Goal: Transaction & Acquisition: Purchase product/service

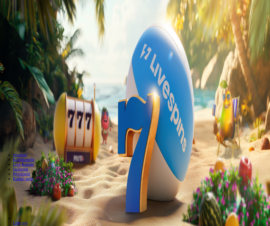
click at [30, 21] on button "Kirjaudu" at bounding box center [21, 24] width 17 height 6
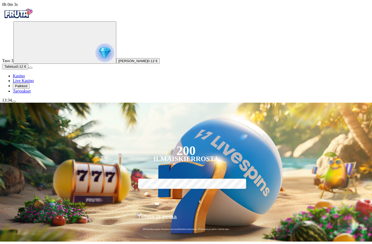
click at [27, 88] on span "Palkkiot" at bounding box center [21, 86] width 13 height 4
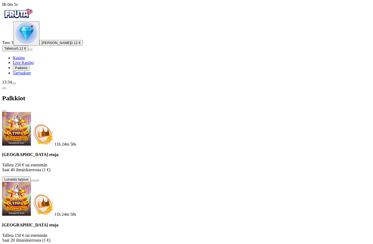
scroll to position [32, 0]
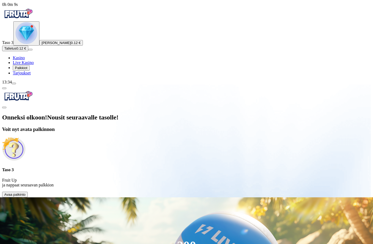
click at [26, 193] on span "Avaa palkinto" at bounding box center [14, 195] width 21 height 4
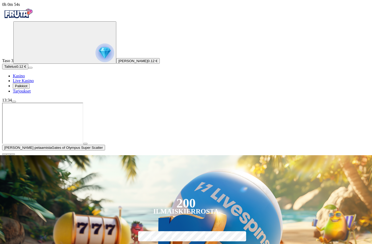
click at [4, 154] on span "close icon" at bounding box center [4, 154] width 0 height 0
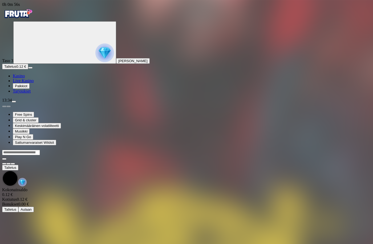
click at [91, 155] on div at bounding box center [186, 155] width 369 height 0
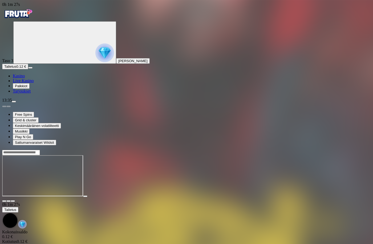
click at [150, 195] on main "0h 1m 27s Talletus Kokonaissaldo 0.12 € Kotiutus 0.12 € Bonukset 0.00 € Talletu…" at bounding box center [186, 202] width 369 height 105
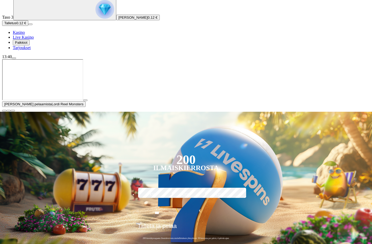
scroll to position [89, 0]
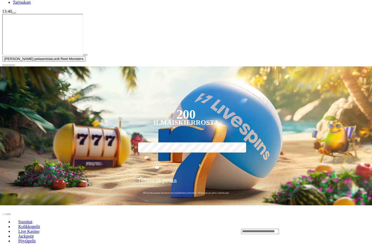
click at [4, 65] on span "close icon" at bounding box center [4, 65] width 0 height 0
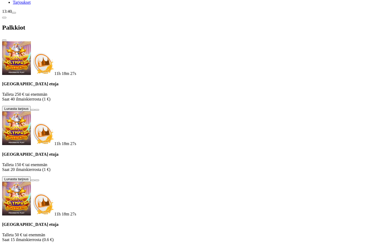
click at [4, 40] on span "close icon" at bounding box center [4, 40] width 0 height 0
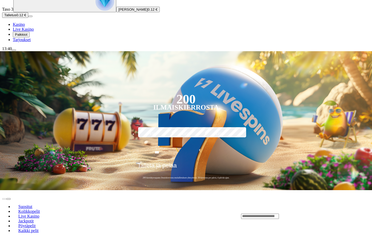
scroll to position [0, 0]
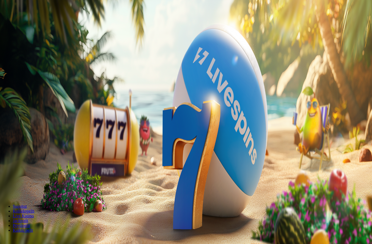
click at [40, 174] on input "***" at bounding box center [21, 176] width 38 height 5
type input "*"
type input "**"
click at [2, 189] on button "Talleta ja pelaa" at bounding box center [16, 192] width 28 height 6
click at [241, 143] on div at bounding box center [186, 143] width 369 height 0
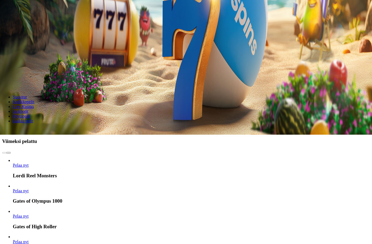
scroll to position [178, 0]
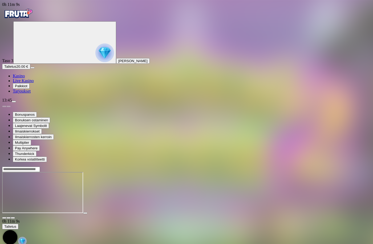
click at [25, 18] on img "Primary" at bounding box center [18, 13] width 32 height 13
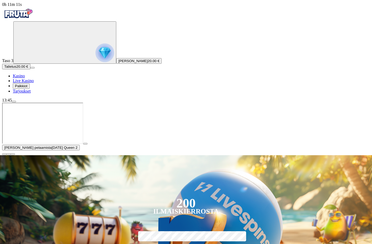
click at [4, 154] on span "close icon" at bounding box center [4, 154] width 0 height 0
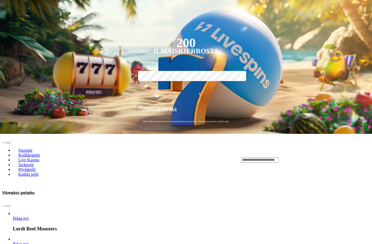
scroll to position [178, 0]
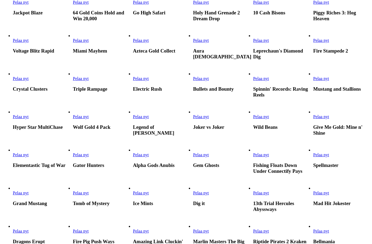
scroll to position [267, 0]
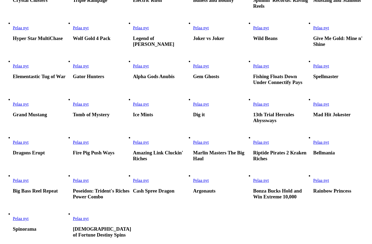
click at [89, 68] on span "Pelaa nyt" at bounding box center [81, 66] width 16 height 5
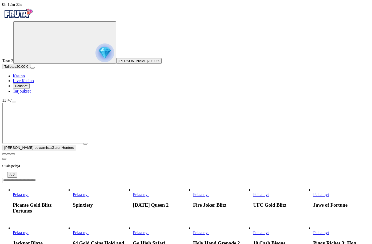
click at [4, 154] on span "close icon" at bounding box center [4, 154] width 0 height 0
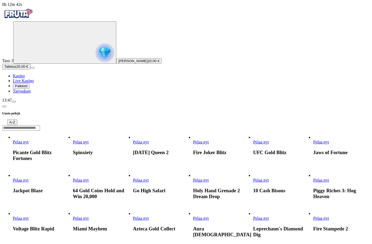
click at [4, 106] on span "chevron-left icon" at bounding box center [4, 106] width 0 height 0
click at [209, 140] on span "Pelaa nyt" at bounding box center [201, 142] width 16 height 5
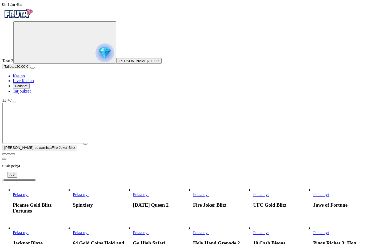
click at [20, 17] on img "Primary" at bounding box center [18, 13] width 32 height 13
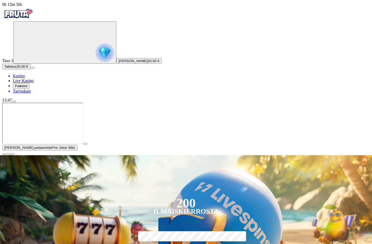
click at [4, 154] on span "close icon" at bounding box center [4, 154] width 0 height 0
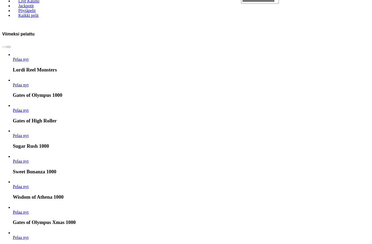
scroll to position [178, 0]
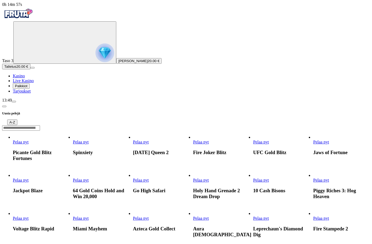
click at [89, 216] on span "Pelaa nyt" at bounding box center [81, 218] width 16 height 5
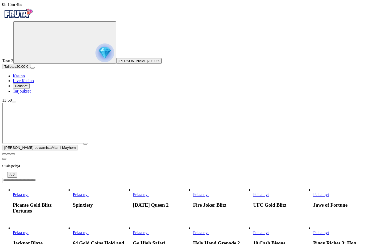
click at [4, 154] on span "close icon" at bounding box center [4, 154] width 0 height 0
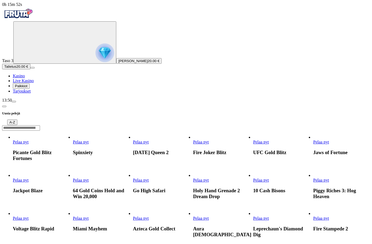
click at [30, 69] on button "Talletus 20.00 €" at bounding box center [16, 67] width 28 height 6
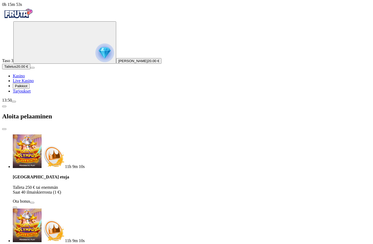
click at [4, 129] on span "close icon" at bounding box center [4, 129] width 0 height 0
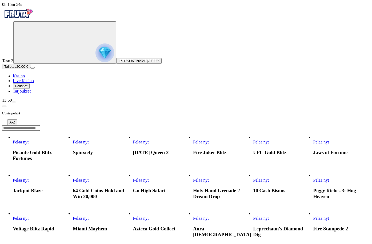
click at [42, 103] on div "13:50" at bounding box center [186, 100] width 368 height 5
click at [14, 102] on span "menu icon" at bounding box center [14, 102] width 0 height 0
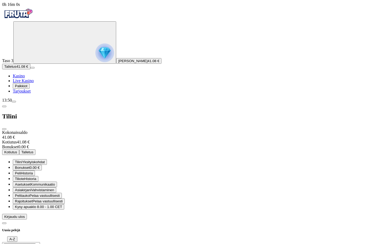
click at [19, 149] on button "Kotiutus" at bounding box center [10, 152] width 17 height 6
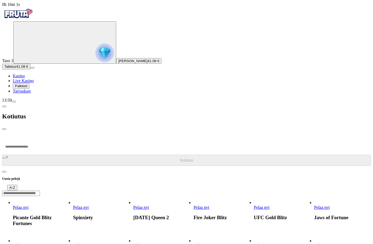
click at [38, 139] on input "number" at bounding box center [20, 147] width 36 height 16
type input "**"
click at [2, 155] on button "Kotiutus" at bounding box center [186, 160] width 369 height 11
click at [4, 129] on span "close icon" at bounding box center [4, 129] width 0 height 0
